Goal: Information Seeking & Learning: Learn about a topic

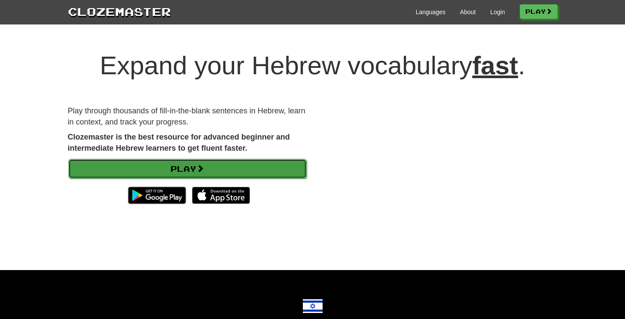
click at [219, 172] on link "Play" at bounding box center [187, 169] width 238 height 20
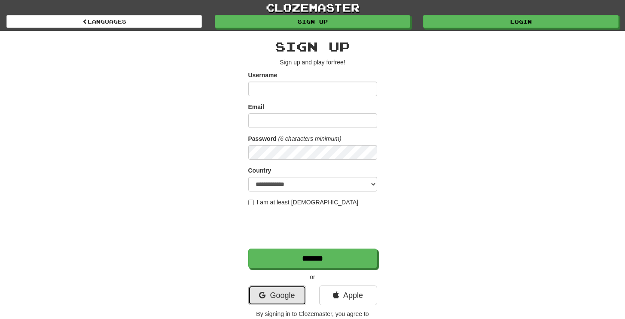
click at [283, 300] on link "Google" at bounding box center [277, 296] width 58 height 20
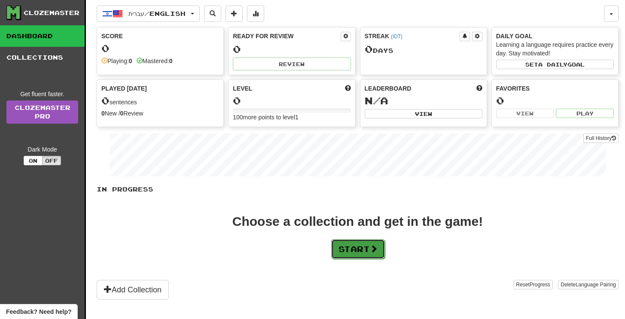
click at [362, 248] on button "Start" at bounding box center [358, 249] width 54 height 20
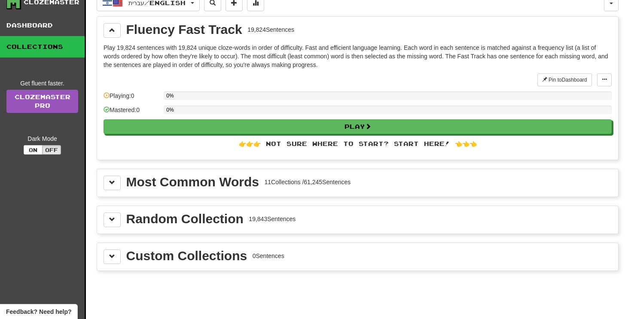
scroll to position [63, 0]
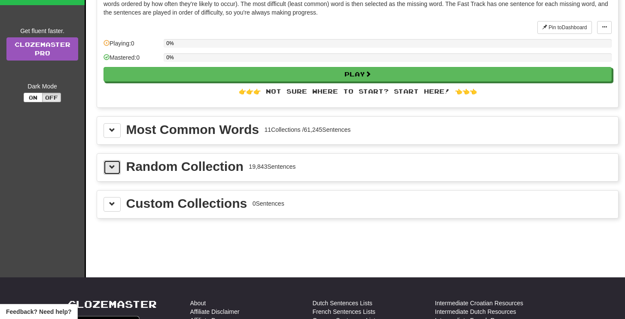
click at [109, 172] on button at bounding box center [111, 167] width 17 height 15
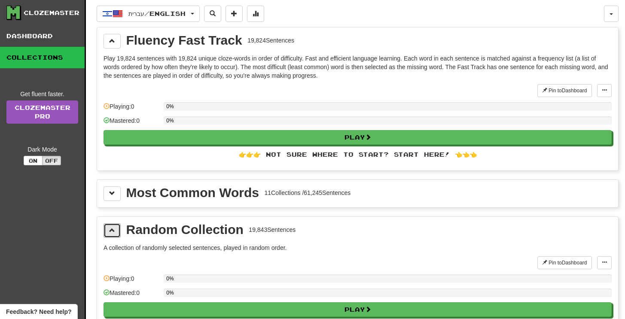
scroll to position [0, 0]
click at [220, 7] on button at bounding box center [212, 14] width 17 height 16
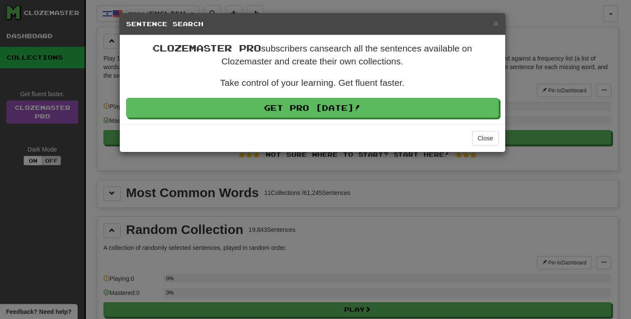
click at [500, 24] on div "× Sentence Search" at bounding box center [313, 24] width 386 height 22
click at [496, 24] on span "×" at bounding box center [495, 23] width 5 height 10
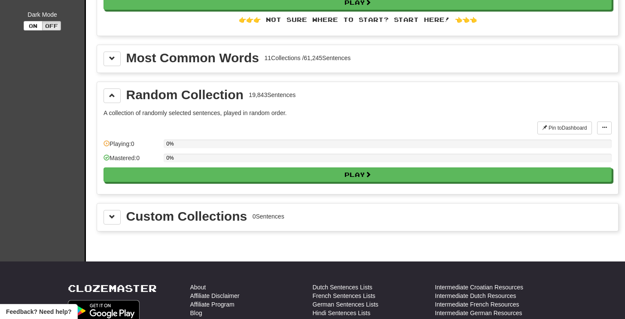
scroll to position [136, 0]
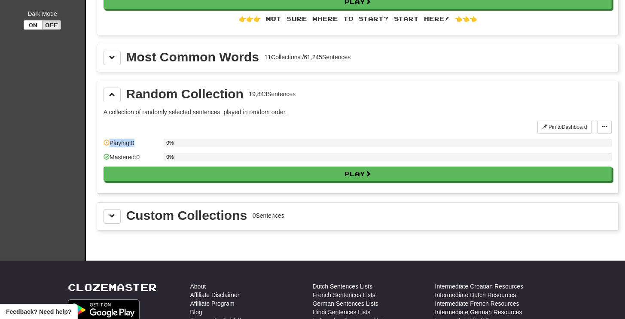
drag, startPoint x: 147, startPoint y: 147, endPoint x: 136, endPoint y: 122, distance: 27.3
click at [136, 122] on div "Pin to Dashboard Pin to Dashboard Manage Sentences Playing: 0 0% Mastered: 0 0%…" at bounding box center [357, 154] width 508 height 66
click at [173, 106] on div "Random Collection 19,843 Sentences A collection of randomly selected sentences,…" at bounding box center [357, 137] width 521 height 112
click at [108, 95] on button at bounding box center [111, 95] width 17 height 15
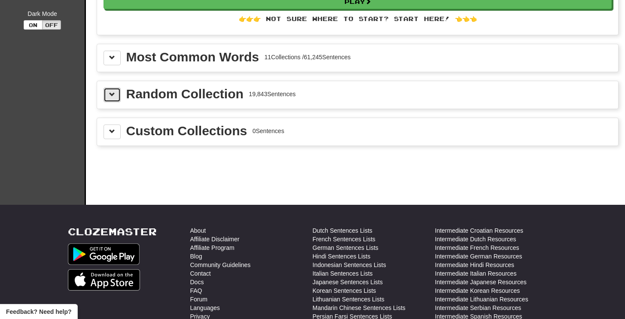
click at [108, 95] on button at bounding box center [111, 95] width 17 height 15
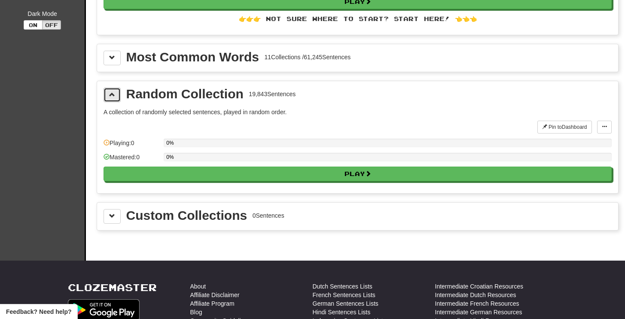
click at [108, 95] on button at bounding box center [111, 95] width 17 height 15
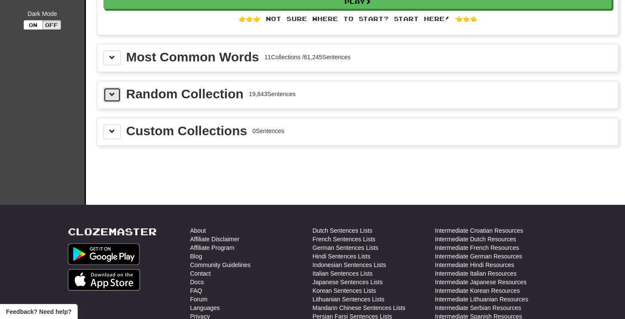
click at [108, 95] on button at bounding box center [111, 95] width 17 height 15
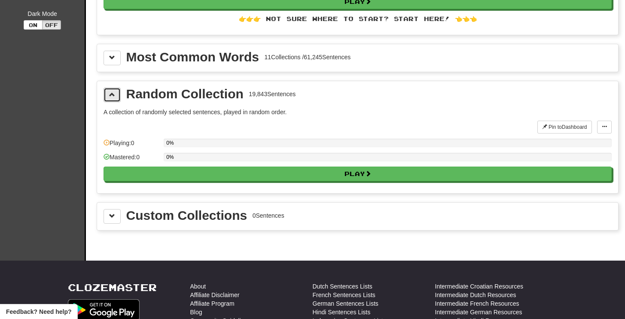
click at [108, 95] on button at bounding box center [111, 95] width 17 height 15
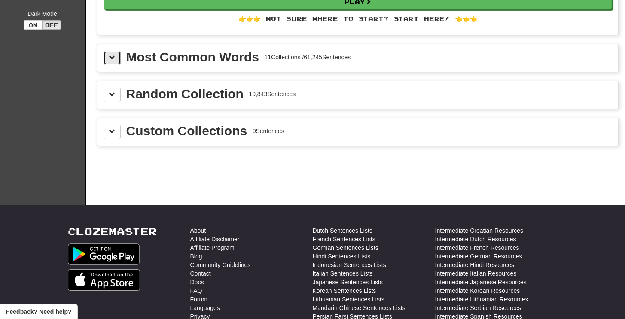
click at [118, 59] on button at bounding box center [111, 58] width 17 height 15
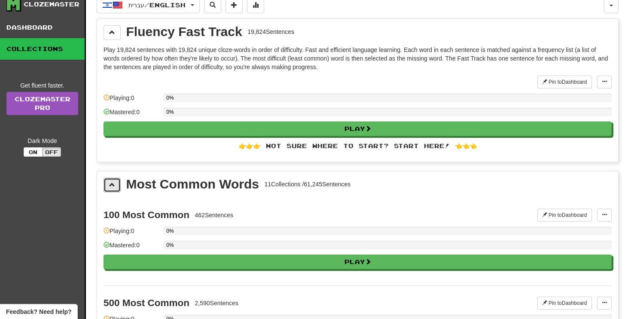
scroll to position [0, 0]
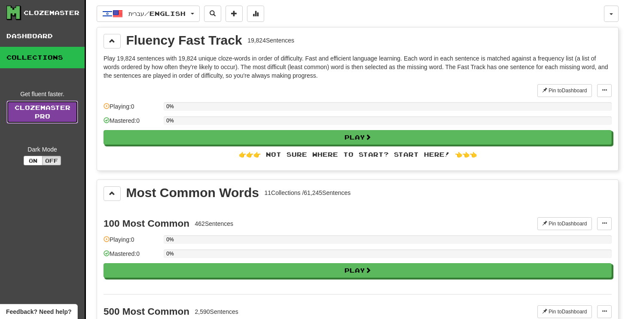
click at [53, 106] on link "Clozemaster Pro" at bounding box center [42, 111] width 72 height 23
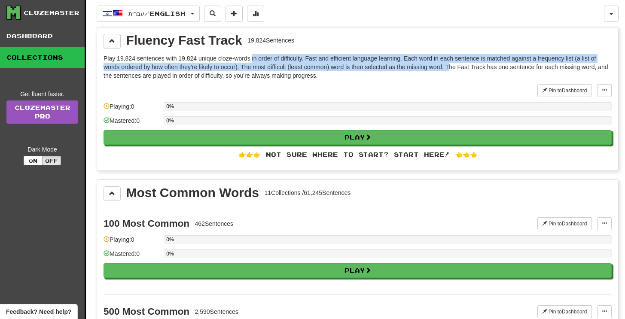
drag, startPoint x: 253, startPoint y: 61, endPoint x: 453, endPoint y: 64, distance: 200.1
click at [453, 64] on p "Play 19,824 sentences with 19,824 unique cloze-words in order of difficulty. Fa…" at bounding box center [357, 67] width 508 height 26
click at [470, 64] on p "Play 19,824 sentences with 19,824 unique cloze-words in order of difficulty. Fa…" at bounding box center [357, 67] width 508 height 26
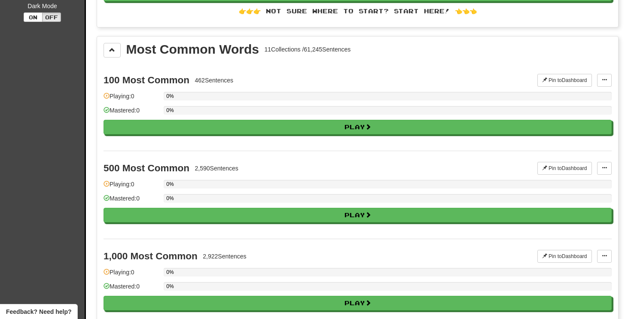
scroll to position [55, 0]
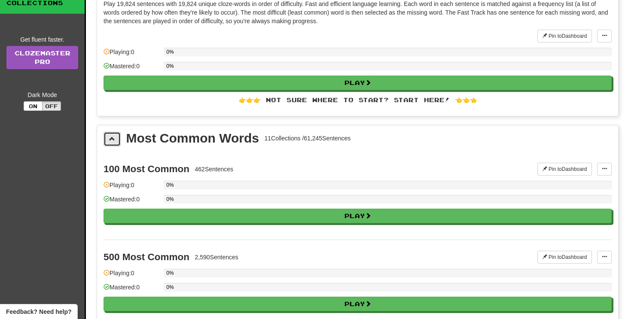
click at [114, 142] on span at bounding box center [112, 139] width 6 height 6
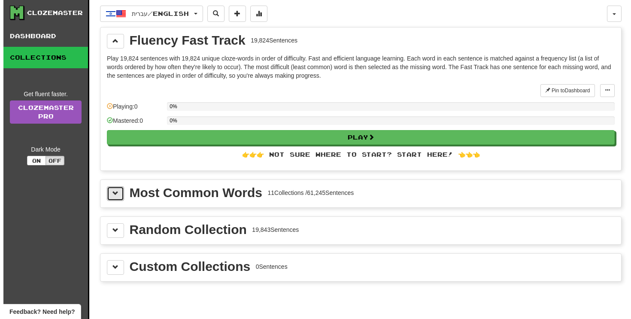
scroll to position [0, 0]
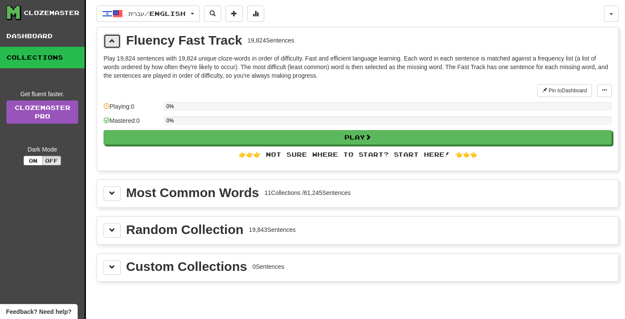
click at [110, 37] on button at bounding box center [111, 41] width 17 height 15
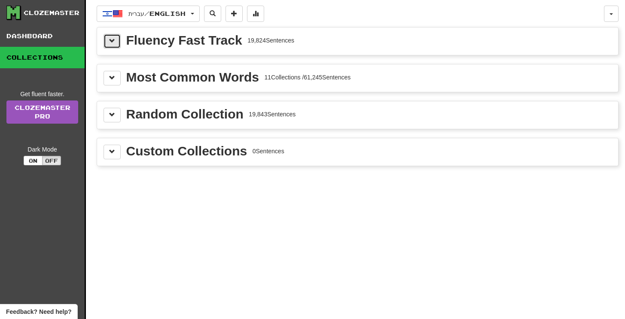
click at [114, 40] on span at bounding box center [112, 41] width 6 height 6
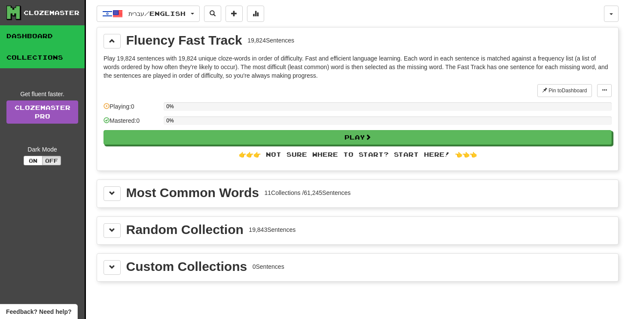
click at [40, 32] on link "Dashboard" at bounding box center [42, 35] width 85 height 21
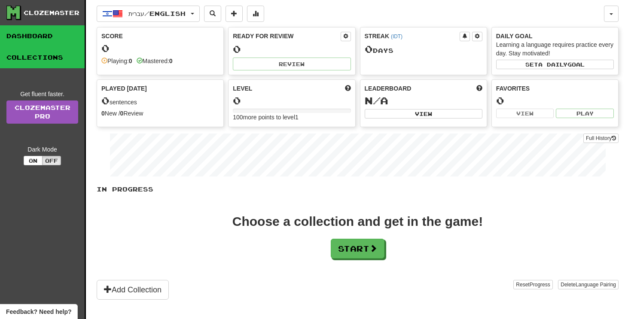
click at [37, 53] on link "Collections" at bounding box center [42, 57] width 85 height 21
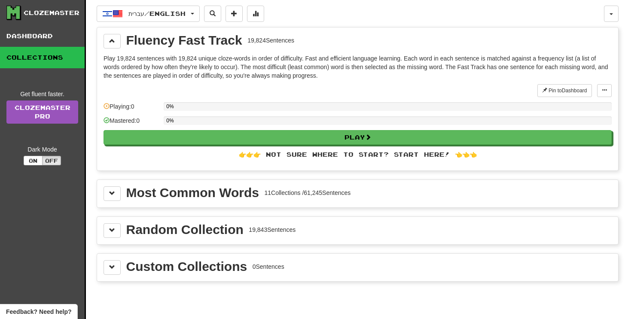
click at [227, 130] on div "Pin to Dashboard Pin to Dashboard Manage Sentences Playing: 0 0% Mastered: 0 0%…" at bounding box center [357, 124] width 508 height 80
click at [355, 156] on div "👉👉👉 Not sure where to start? Start here! 👈👈👈" at bounding box center [357, 154] width 508 height 9
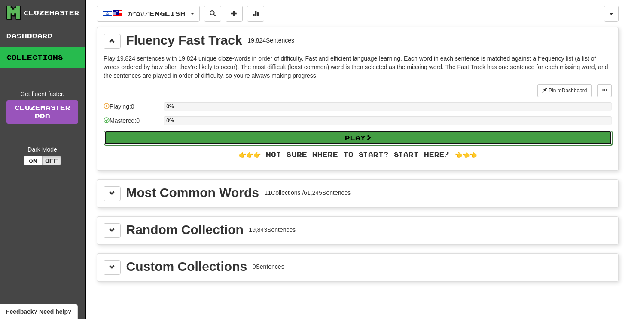
click at [352, 139] on button "Play" at bounding box center [358, 138] width 508 height 15
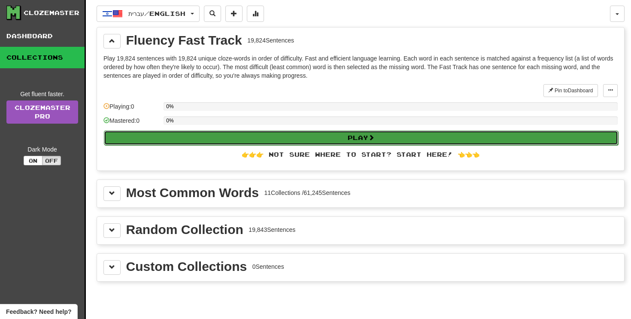
select select "**"
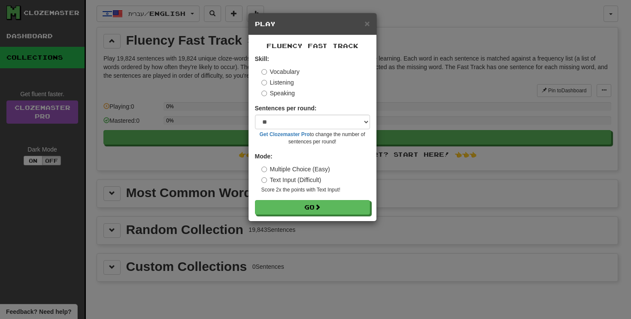
click at [304, 157] on div "Mode: Multiple Choice (Easy) Text Input (Difficult) Score 2x the points with Te…" at bounding box center [312, 173] width 115 height 42
click at [375, 197] on div "Fluency Fast Track Skill: Vocabulary Listening Speaking Sentences per round: * …" at bounding box center [313, 128] width 128 height 186
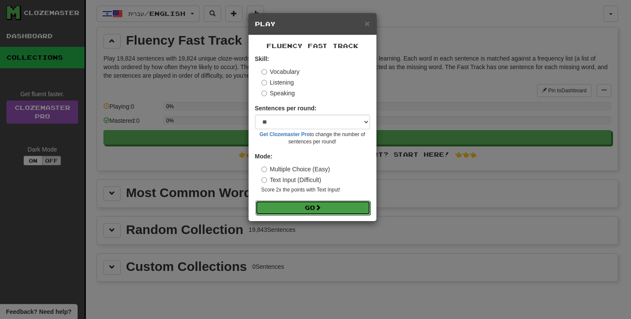
click at [313, 202] on button "Go" at bounding box center [312, 208] width 115 height 15
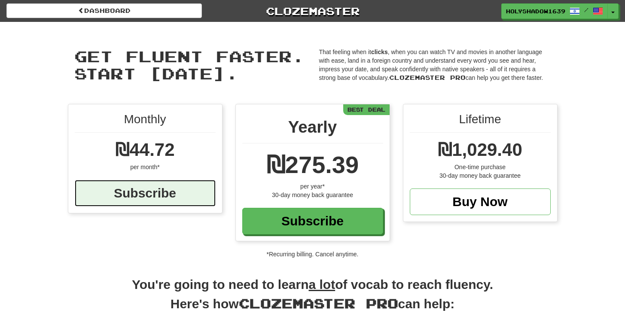
click at [201, 191] on div "Subscribe" at bounding box center [145, 193] width 141 height 27
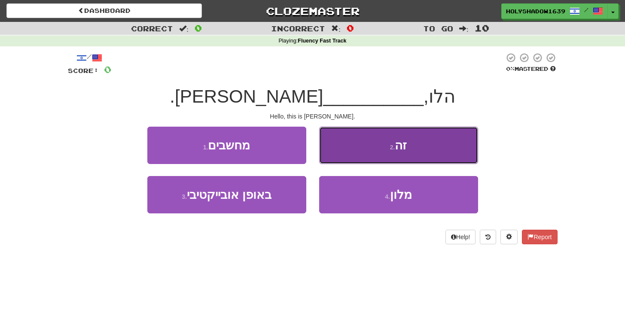
click at [330, 150] on button "2 . זה" at bounding box center [398, 145] width 159 height 37
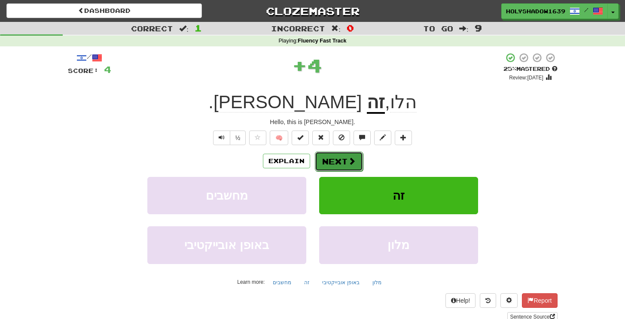
click at [330, 157] on button "Next" at bounding box center [339, 162] width 48 height 20
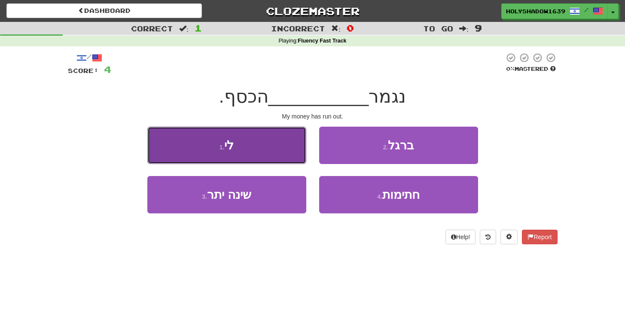
click at [290, 136] on button "1 . לי" at bounding box center [226, 145] width 159 height 37
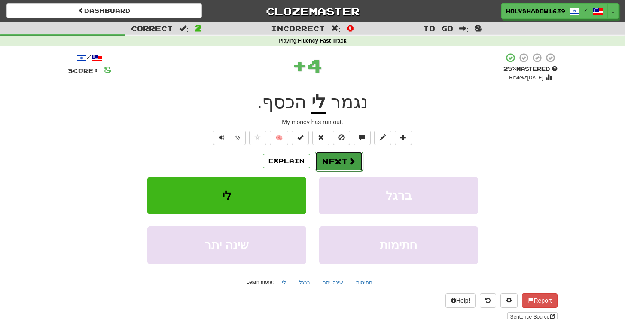
click at [341, 166] on button "Next" at bounding box center [339, 162] width 48 height 20
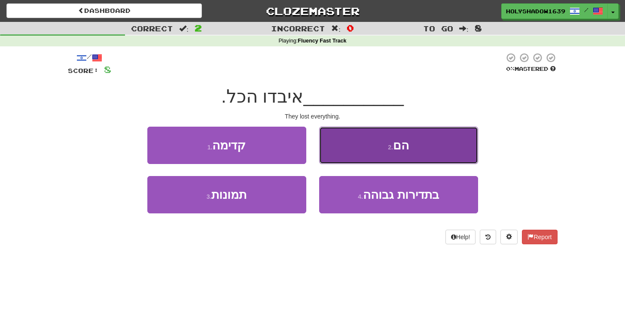
click at [370, 151] on button "2 . הם" at bounding box center [398, 145] width 159 height 37
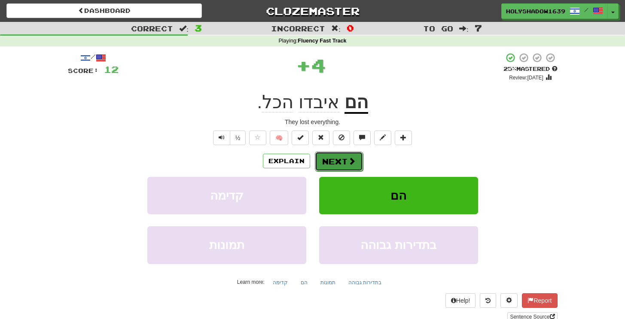
click at [346, 156] on button "Next" at bounding box center [339, 162] width 48 height 20
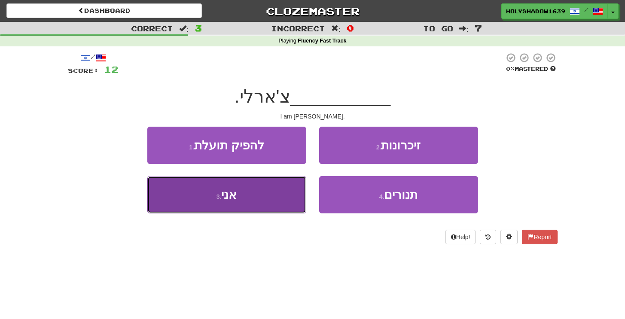
click at [253, 196] on button "3 . אני" at bounding box center [226, 194] width 159 height 37
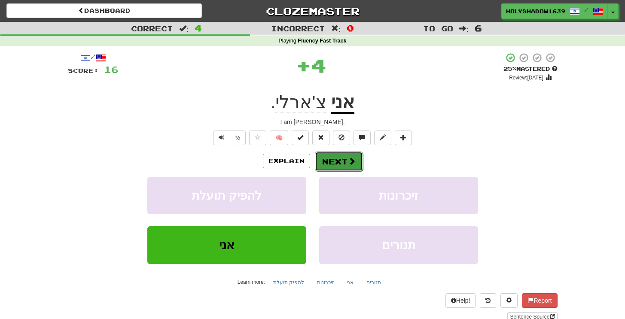
click at [343, 161] on button "Next" at bounding box center [339, 162] width 48 height 20
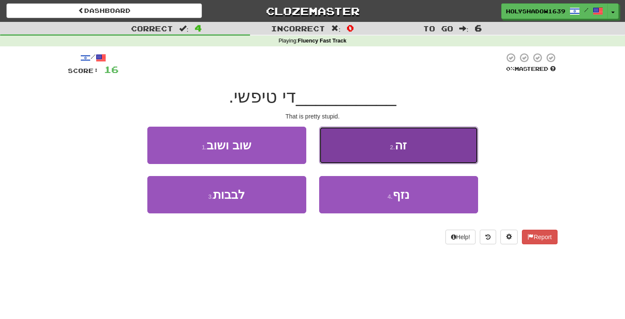
click at [370, 149] on button "2 . זה" at bounding box center [398, 145] width 159 height 37
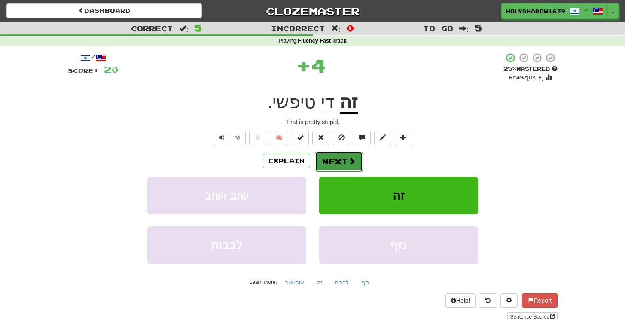
click at [348, 158] on span at bounding box center [352, 161] width 8 height 8
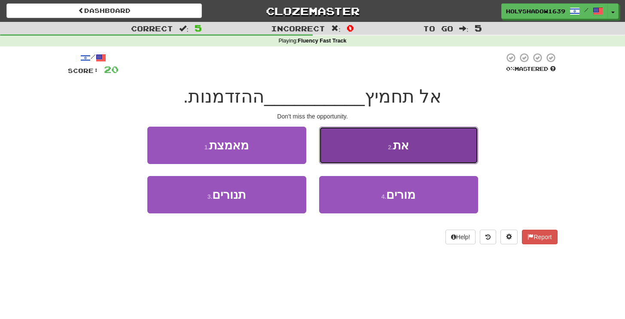
click at [386, 144] on button "2 . את" at bounding box center [398, 145] width 159 height 37
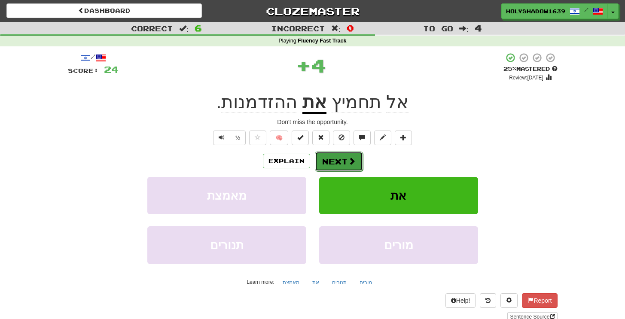
click at [349, 158] on span at bounding box center [352, 161] width 8 height 8
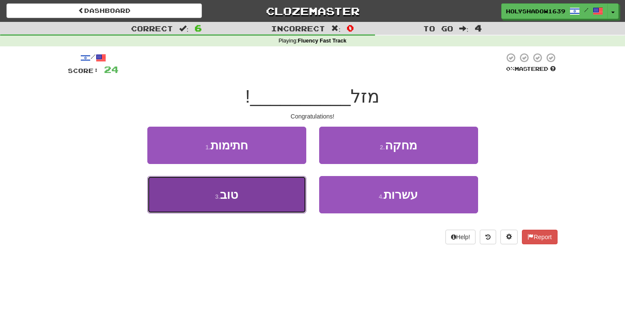
click at [274, 201] on button "3 . טוב" at bounding box center [226, 194] width 159 height 37
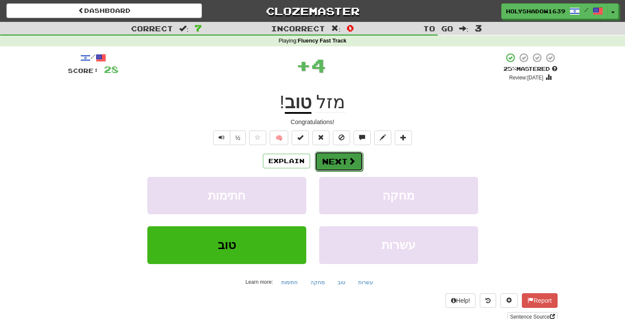
click at [356, 156] on button "Next" at bounding box center [339, 162] width 48 height 20
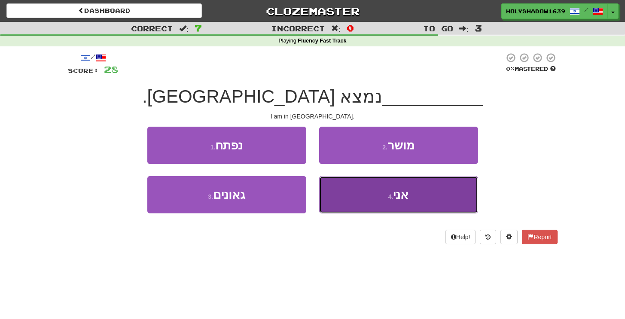
click at [356, 199] on button "4 . אני" at bounding box center [398, 194] width 159 height 37
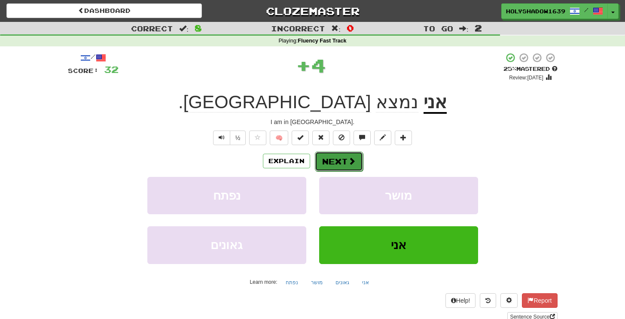
click at [344, 167] on button "Next" at bounding box center [339, 162] width 48 height 20
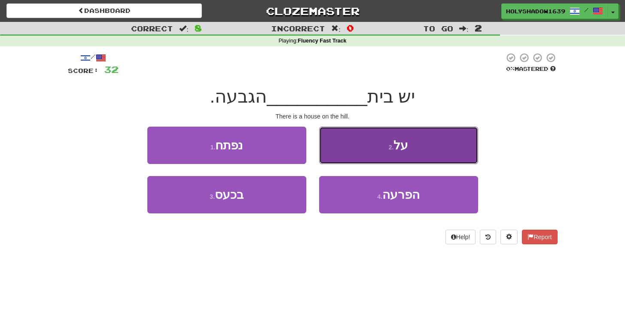
click at [371, 146] on button "2 . על" at bounding box center [398, 145] width 159 height 37
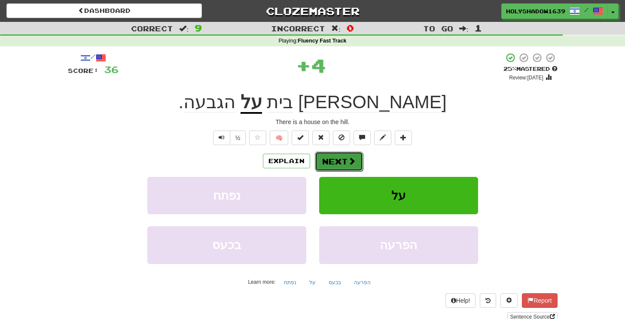
click at [350, 167] on button "Next" at bounding box center [339, 162] width 48 height 20
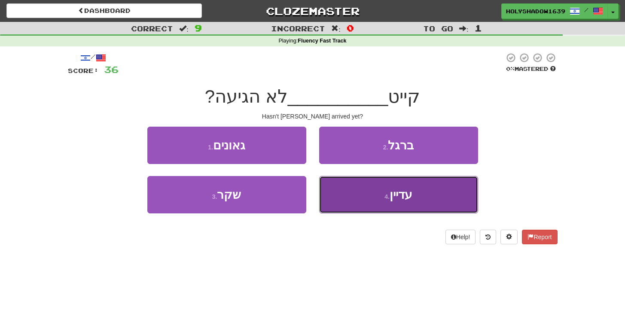
click at [347, 192] on button "4 . עדיין" at bounding box center [398, 194] width 159 height 37
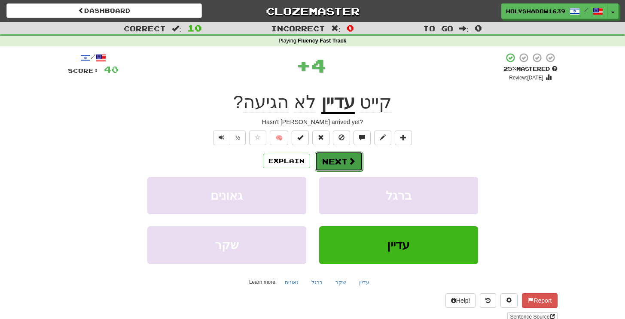
click at [344, 166] on button "Next" at bounding box center [339, 162] width 48 height 20
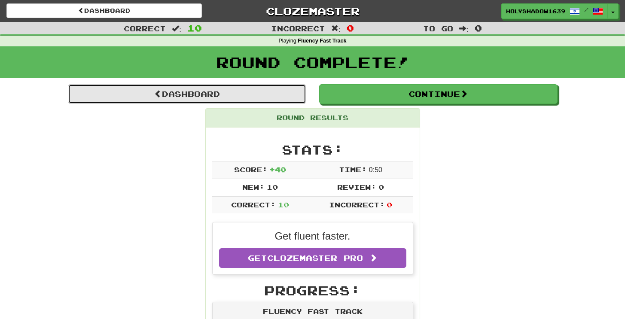
click at [231, 102] on link "Dashboard" at bounding box center [187, 94] width 238 height 20
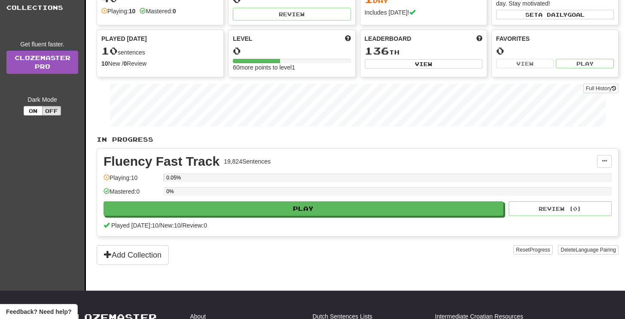
scroll to position [15, 0]
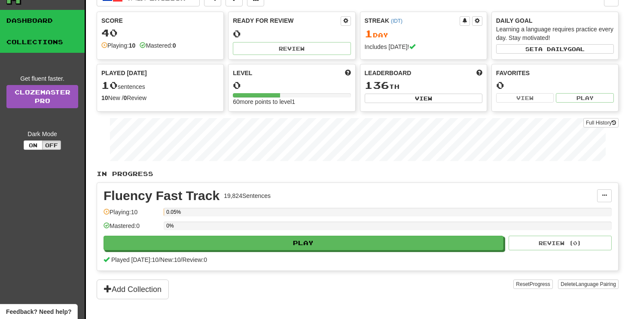
click at [44, 48] on link "Collections" at bounding box center [42, 41] width 85 height 21
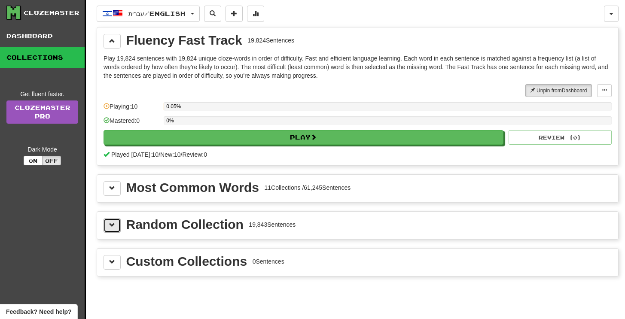
click at [111, 230] on button at bounding box center [111, 225] width 17 height 15
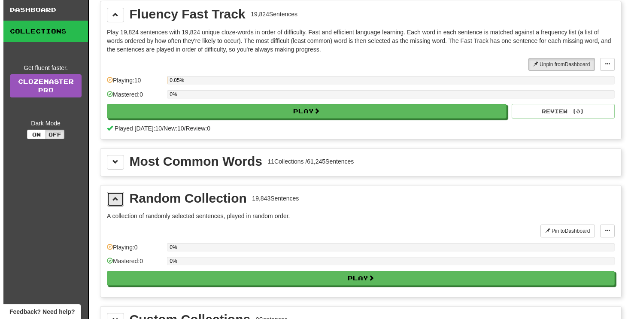
scroll to position [27, 0]
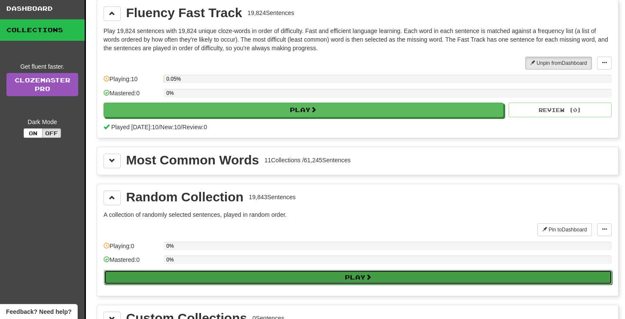
click at [232, 274] on button "Play" at bounding box center [358, 277] width 508 height 15
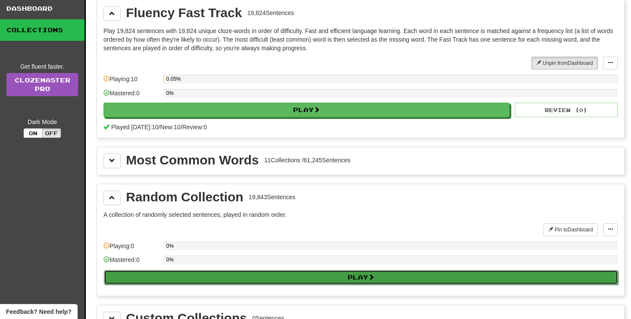
select select "**"
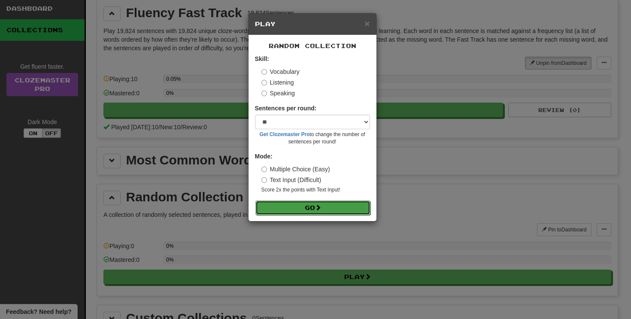
click at [298, 207] on button "Go" at bounding box center [312, 208] width 115 height 15
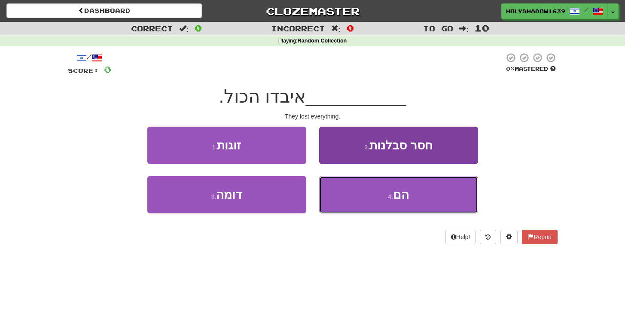
click at [398, 198] on span "הם" at bounding box center [401, 194] width 16 height 13
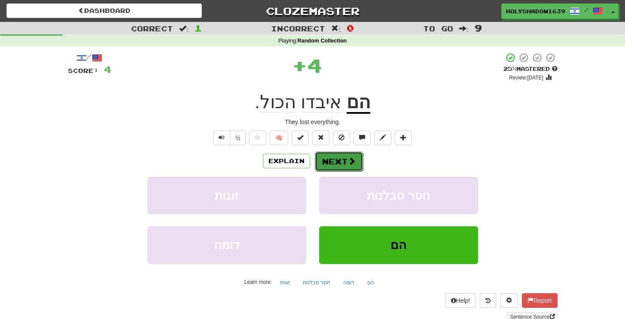
click at [341, 168] on button "Next" at bounding box center [339, 162] width 48 height 20
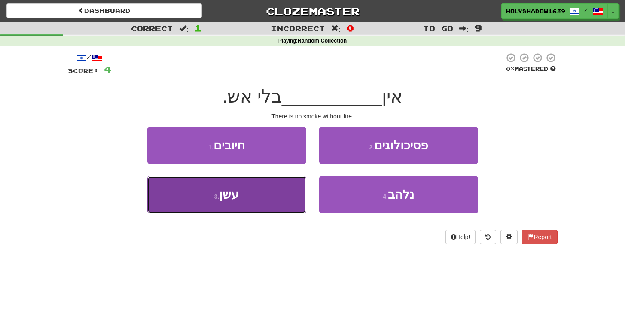
click at [264, 195] on button "3 . עשן" at bounding box center [226, 194] width 159 height 37
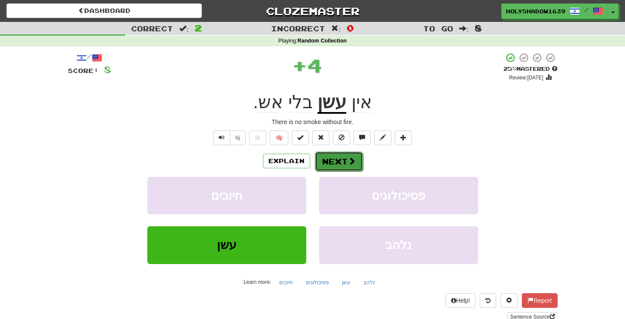
click at [340, 164] on button "Next" at bounding box center [339, 162] width 48 height 20
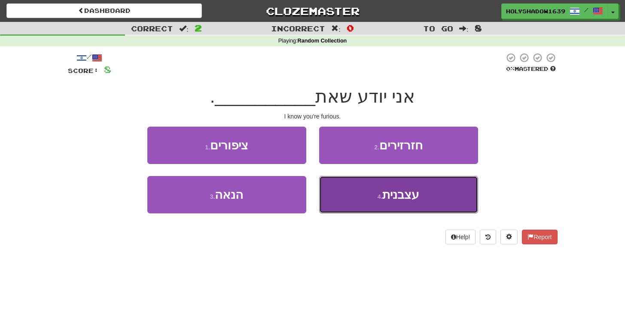
click at [341, 192] on button "4 . עצבנית" at bounding box center [398, 194] width 159 height 37
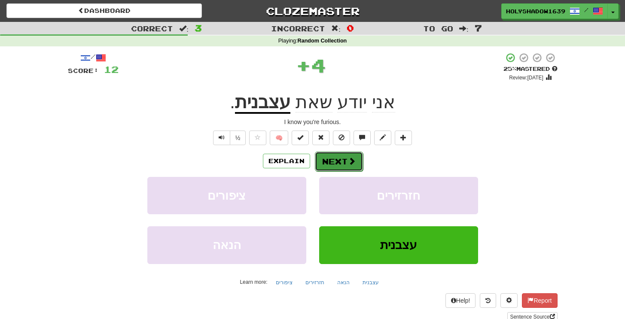
click at [338, 167] on button "Next" at bounding box center [339, 162] width 48 height 20
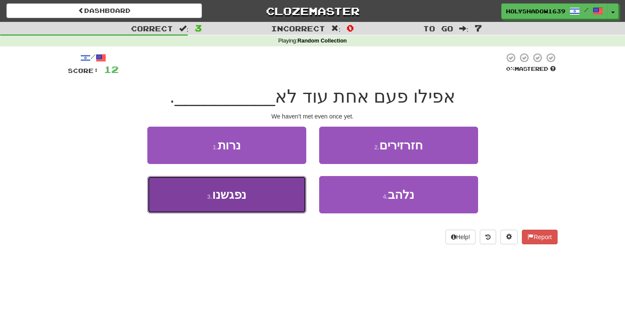
click at [261, 185] on button "3 . נפגשנו" at bounding box center [226, 194] width 159 height 37
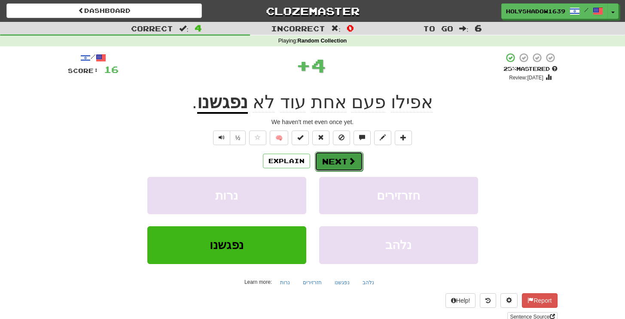
click at [357, 161] on button "Next" at bounding box center [339, 162] width 48 height 20
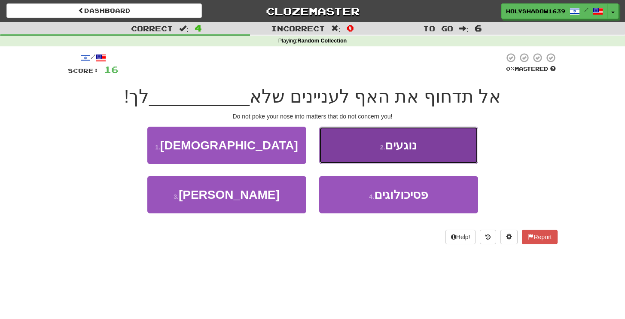
click at [333, 154] on button "2 . נוגעים" at bounding box center [398, 145] width 159 height 37
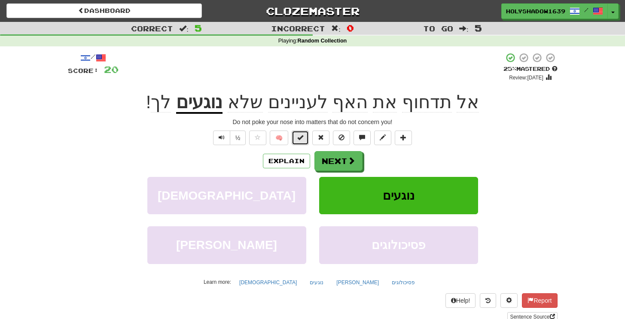
click at [304, 141] on button at bounding box center [300, 138] width 17 height 15
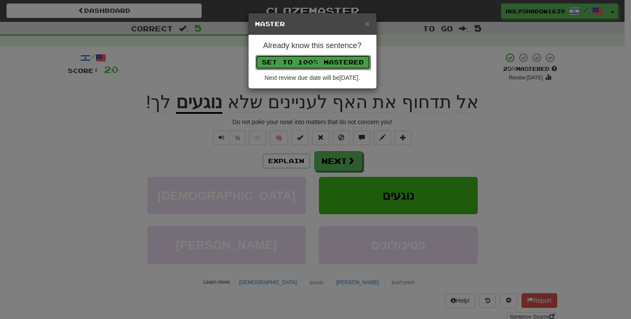
click at [336, 59] on button "Set to 100% Mastered" at bounding box center [312, 62] width 115 height 15
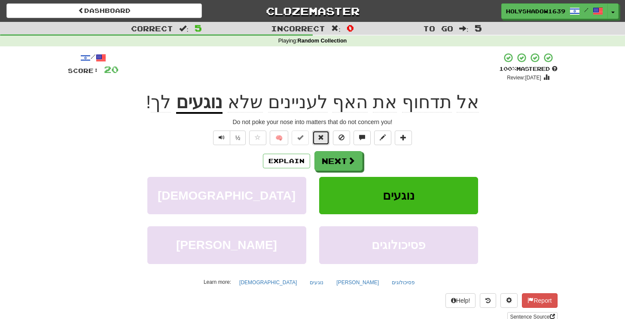
click at [314, 134] on button at bounding box center [320, 138] width 17 height 15
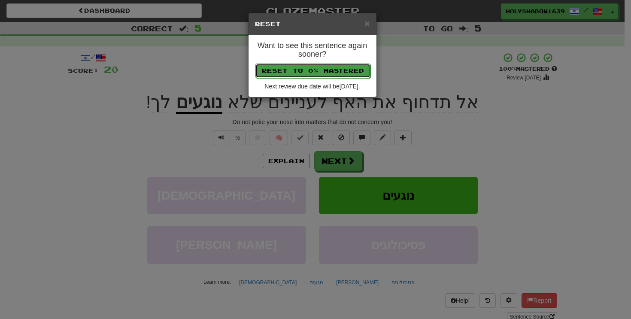
click at [324, 74] on button "Reset to 0% Mastered" at bounding box center [312, 71] width 115 height 15
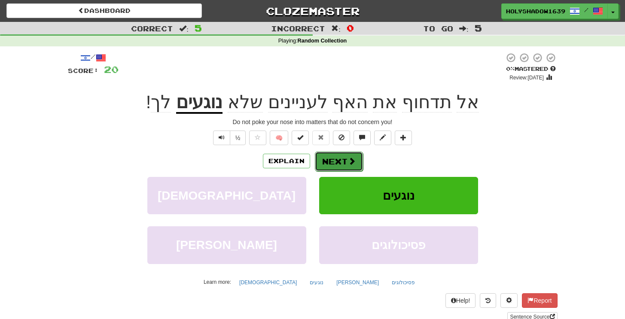
click at [334, 159] on button "Next" at bounding box center [339, 162] width 48 height 20
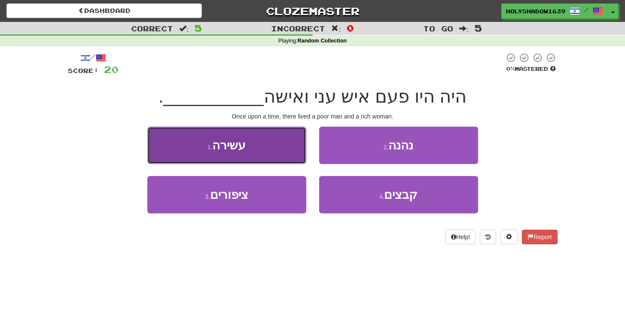
click at [280, 146] on button "1 . עשירה" at bounding box center [226, 145] width 159 height 37
